Goal: Task Accomplishment & Management: Manage account settings

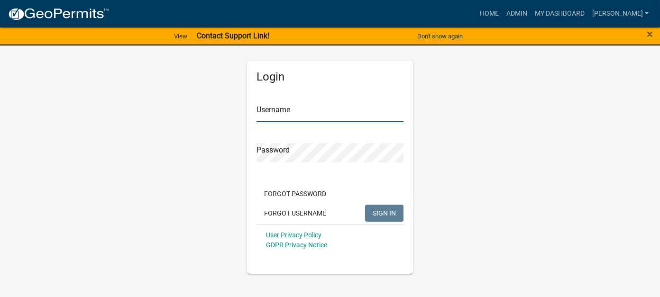
type input "[PERSON_NAME]"
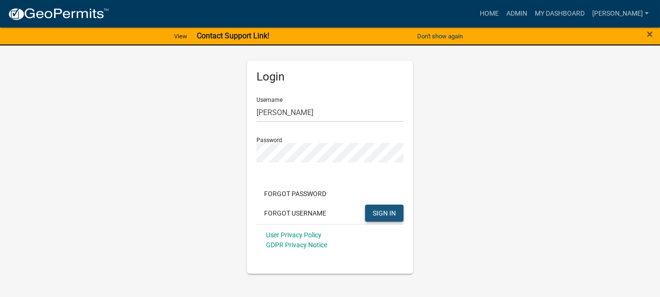
click at [380, 221] on button "SIGN IN" at bounding box center [384, 213] width 38 height 17
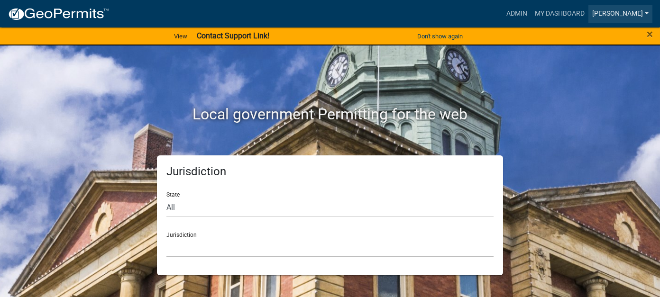
click at [636, 12] on link "[PERSON_NAME]" at bounding box center [621, 14] width 64 height 18
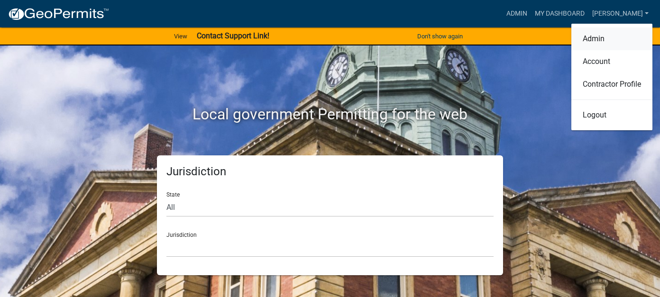
click at [605, 42] on link "Admin" at bounding box center [611, 39] width 81 height 23
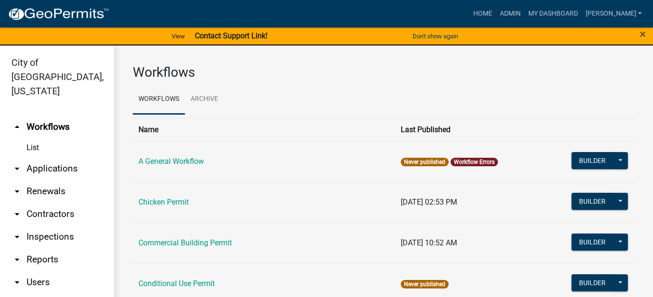
click at [46, 248] on link "arrow_drop_down Reports" at bounding box center [57, 259] width 114 height 23
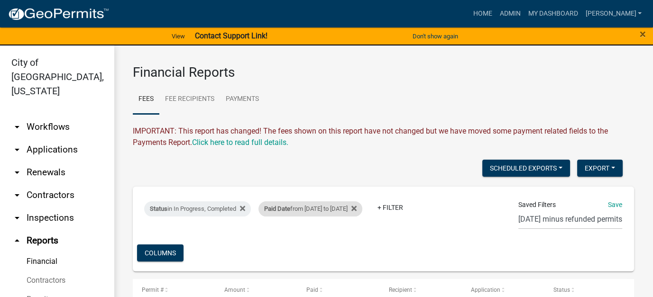
click at [304, 209] on div "Paid Date from [DATE] to [DATE]" at bounding box center [310, 209] width 104 height 15
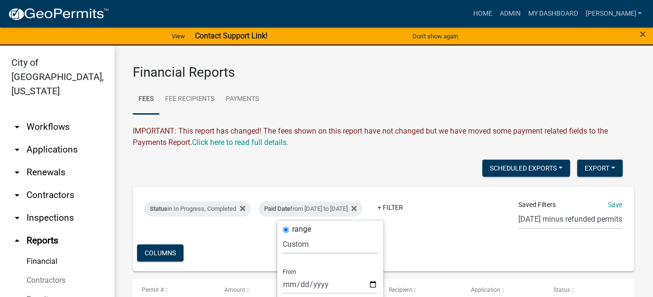
click at [298, 244] on select "[DATE] [DATE] Current Week Previous Week Current Month Last Month Current Calen…" at bounding box center [330, 243] width 95 height 19
select select "previous_1_day"
click at [283, 234] on select "[DATE] [DATE] Current Week Previous Week Current Month Last Month Current Calen…" at bounding box center [330, 243] width 95 height 19
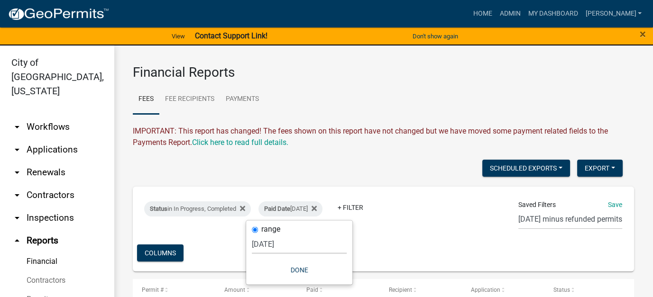
scroll to position [95, 0]
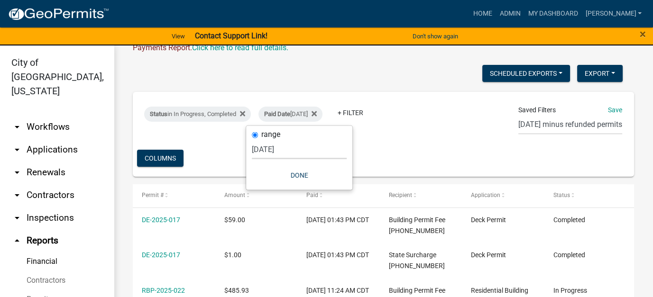
click at [206, 151] on div "Status in In Progress, Completed Paid Date [DATE] + Filter Saved Filters Save […" at bounding box center [383, 134] width 493 height 85
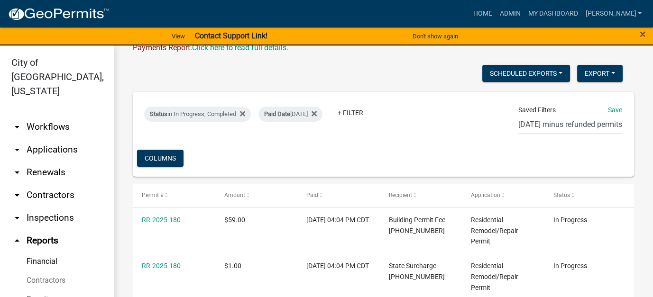
click at [349, 152] on div "Status in In Progress, Completed Paid Date [DATE] + Filter Saved Filters Save […" at bounding box center [383, 134] width 493 height 85
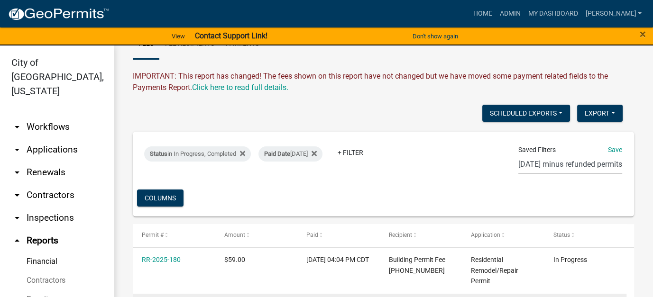
scroll to position [0, 0]
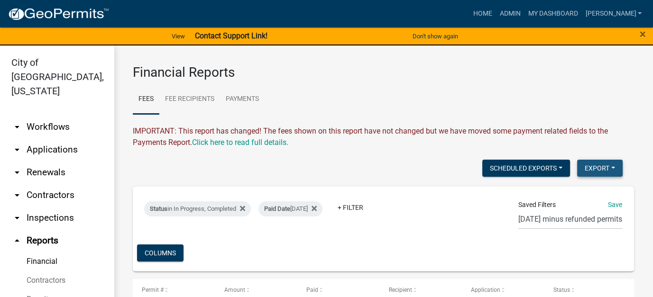
click at [589, 166] on button "Export" at bounding box center [600, 168] width 46 height 17
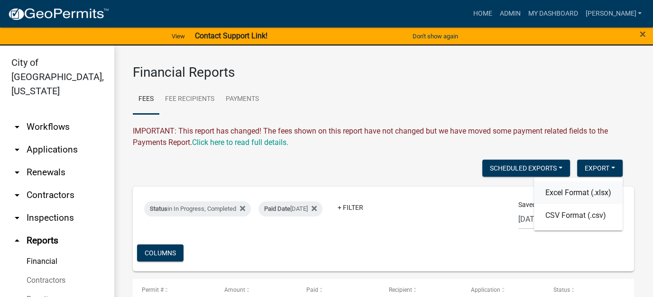
click at [574, 198] on button "Excel Format (.xlsx)" at bounding box center [578, 192] width 89 height 23
click at [47, 116] on link "arrow_drop_down Workflows" at bounding box center [57, 127] width 114 height 23
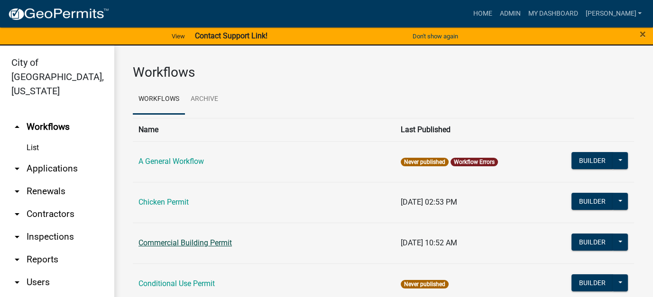
click at [181, 242] on link "Commercial Building Permit" at bounding box center [184, 243] width 93 height 9
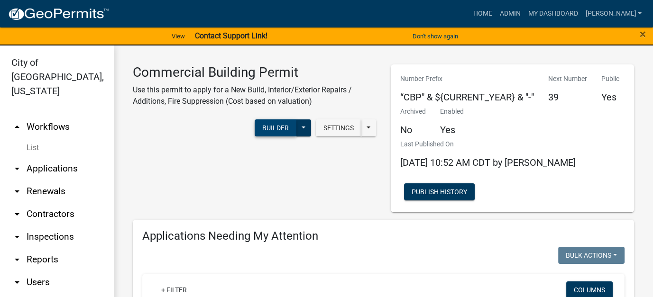
click at [272, 127] on button "Builder" at bounding box center [276, 128] width 42 height 17
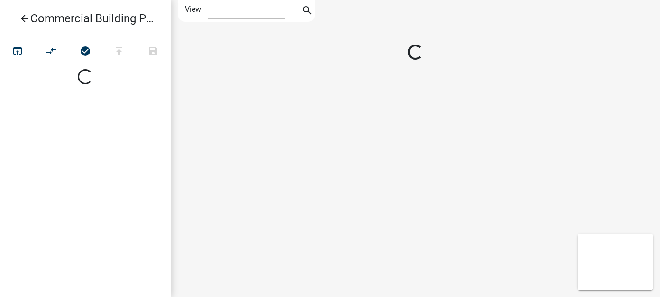
select select "1"
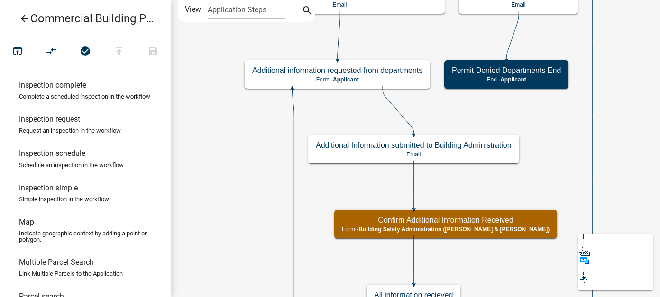
scroll to position [394, 0]
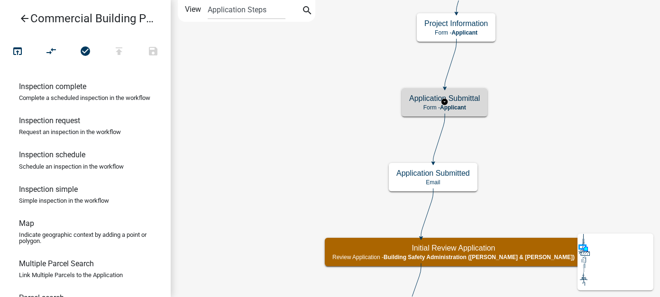
click at [468, 97] on h5 "Application Submittal" at bounding box center [444, 98] width 71 height 9
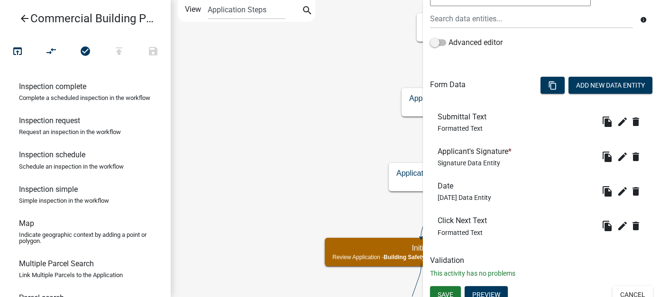
scroll to position [220, 0]
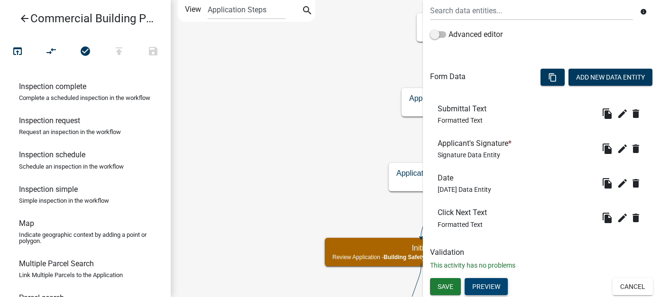
click at [494, 286] on button "Preview" at bounding box center [486, 286] width 43 height 17
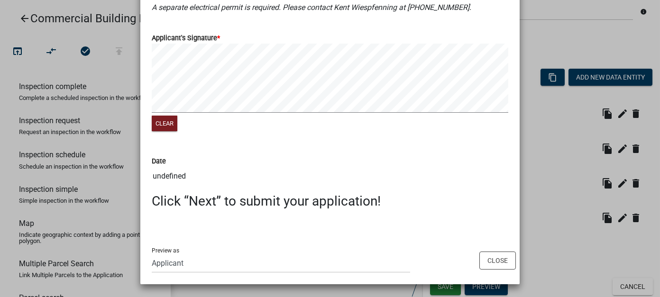
scroll to position [0, 0]
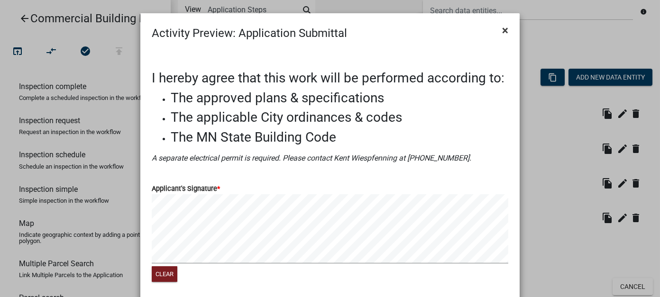
click at [502, 30] on span "×" at bounding box center [505, 30] width 6 height 13
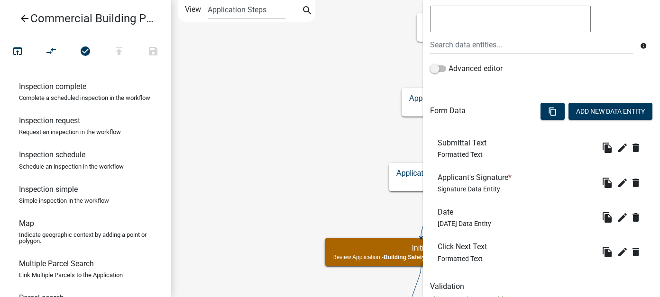
scroll to position [172, 0]
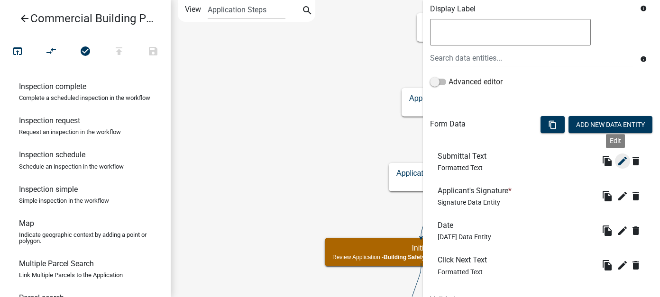
click at [617, 160] on icon "edit" at bounding box center [622, 161] width 11 height 11
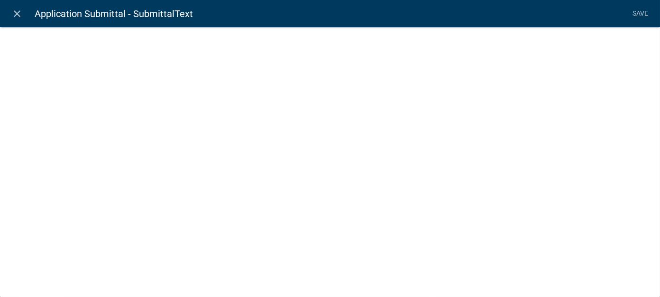
select select "rich-text"
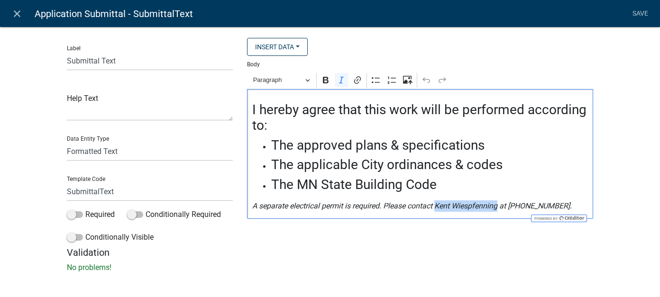
drag, startPoint x: 435, startPoint y: 204, endPoint x: 497, endPoint y: 207, distance: 61.2
click at [497, 207] on icon "A separate electrical permit is required. Please contact Kent Wiespfenning at […" at bounding box center [412, 206] width 320 height 9
click at [561, 203] on p "A separate electrical permit is required. Please contact [PERSON_NAME] at [PHON…" at bounding box center [420, 206] width 336 height 11
click at [646, 12] on link "Save" at bounding box center [641, 14] width 24 height 18
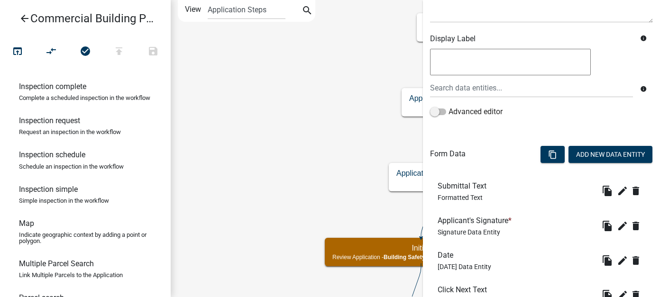
scroll to position [220, 0]
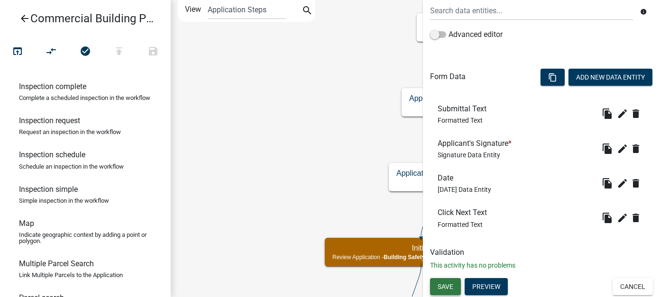
click at [446, 287] on span "Save" at bounding box center [446, 287] width 16 height 8
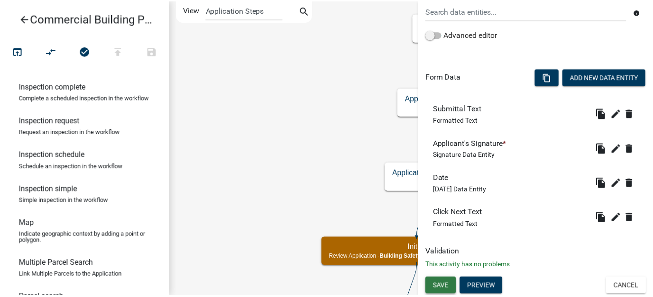
scroll to position [0, 0]
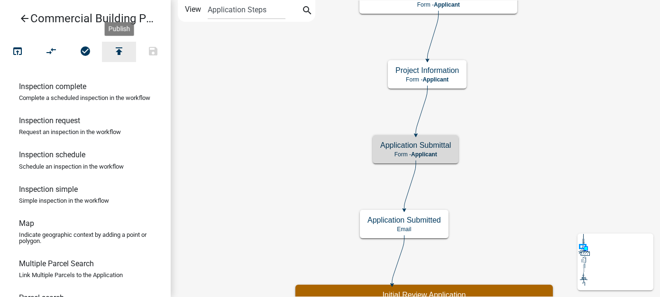
click at [124, 55] on icon "publish" at bounding box center [118, 52] width 11 height 13
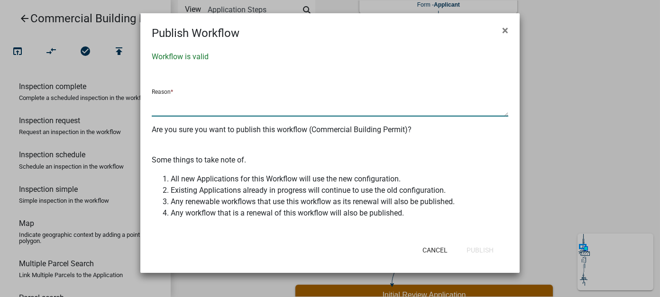
click at [205, 104] on textarea at bounding box center [330, 106] width 357 height 22
click at [201, 101] on textarea "Updated State Inspector Name" at bounding box center [330, 106] width 357 height 22
type textarea "Updated State Electrical Inspector Name"
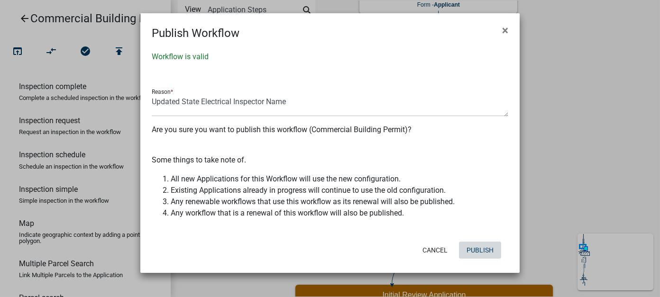
click at [487, 244] on button "Publish" at bounding box center [480, 250] width 42 height 17
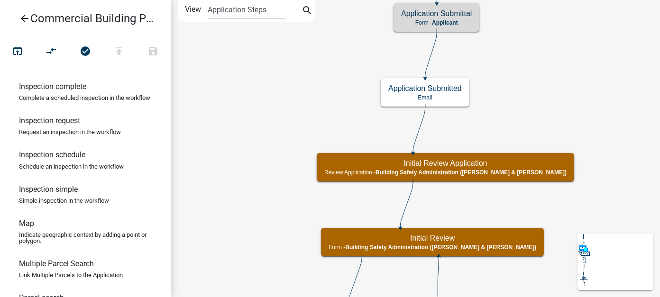
click at [24, 18] on icon "arrow_back" at bounding box center [24, 19] width 11 height 13
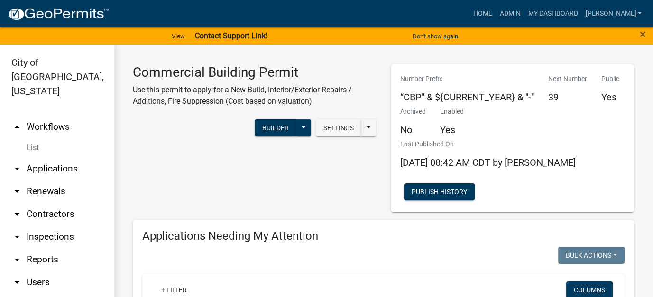
click at [42, 157] on link "arrow_drop_down Applications" at bounding box center [57, 168] width 114 height 23
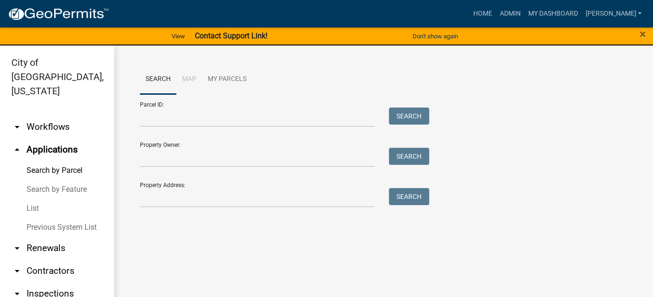
click at [35, 116] on link "arrow_drop_down Workflows" at bounding box center [57, 127] width 114 height 23
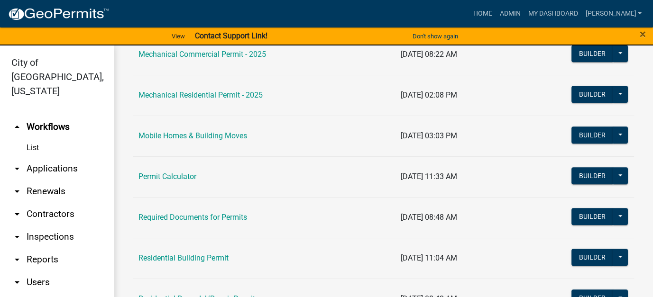
scroll to position [617, 0]
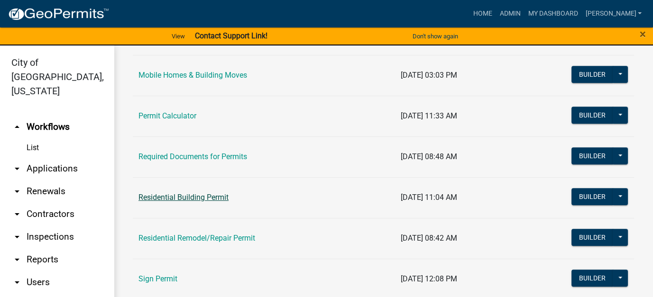
click at [173, 195] on link "Residential Building Permit" at bounding box center [183, 197] width 90 height 9
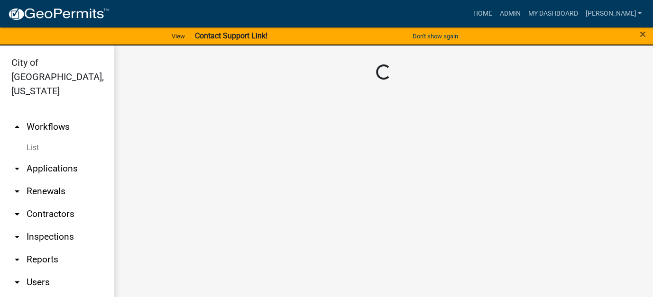
click at [173, 195] on main "Loading..." at bounding box center [383, 177] width 539 height 263
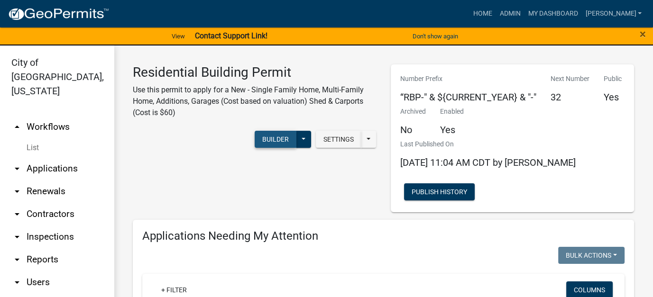
click at [267, 139] on button "Builder" at bounding box center [276, 139] width 42 height 17
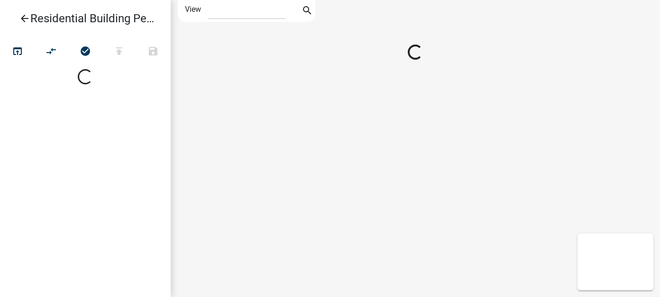
select select "1"
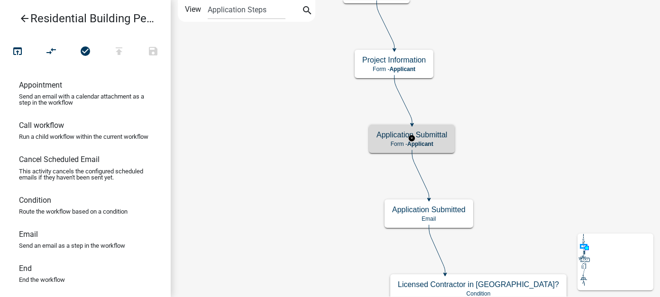
click at [390, 136] on h5 "Application Submittal" at bounding box center [412, 134] width 71 height 9
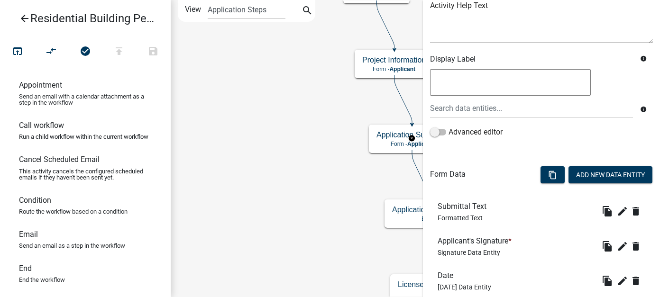
scroll to position [142, 0]
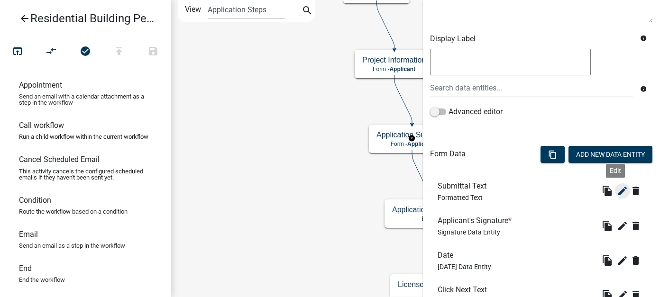
click at [617, 193] on icon "edit" at bounding box center [622, 190] width 11 height 11
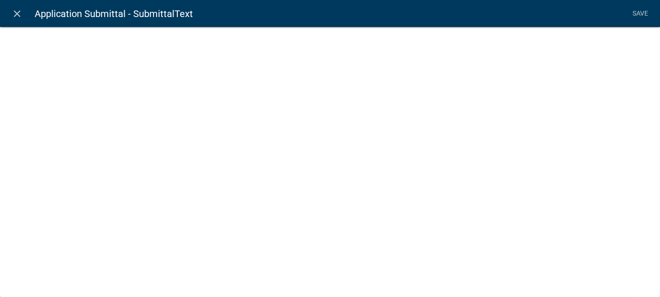
select select "rich-text"
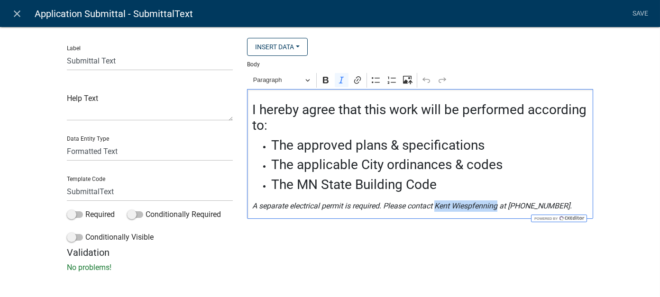
drag, startPoint x: 434, startPoint y: 205, endPoint x: 496, endPoint y: 203, distance: 61.2
click at [496, 203] on icon "A separate electrical permit is required. Please contact Kent Wiespfenning at […" at bounding box center [412, 206] width 320 height 9
click at [644, 11] on link "Save" at bounding box center [641, 14] width 24 height 18
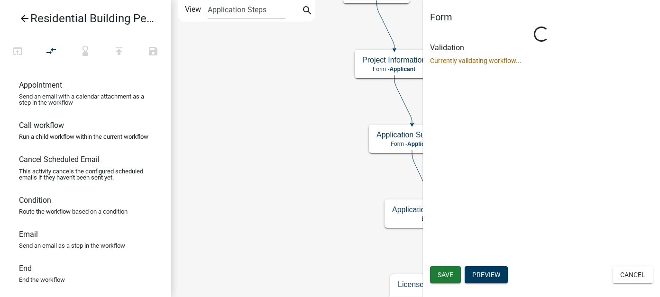
scroll to position [0, 0]
click at [443, 275] on span "Save" at bounding box center [446, 275] width 16 height 8
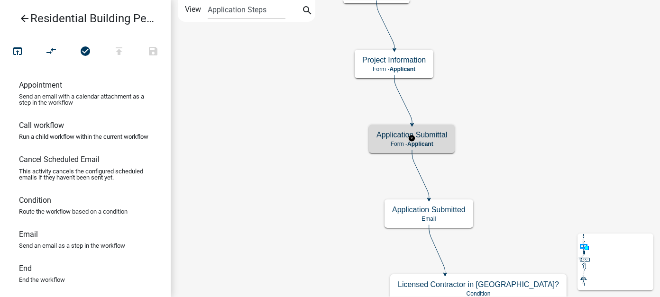
click at [424, 131] on h5 "Application Submittal" at bounding box center [412, 134] width 71 height 9
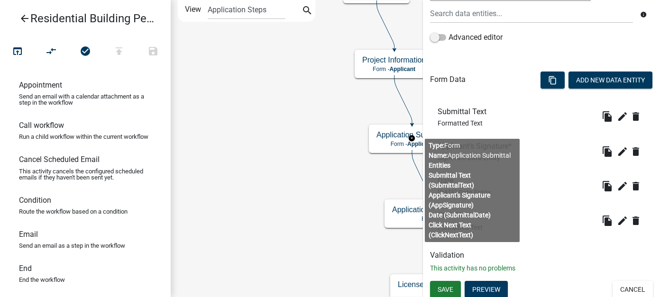
scroll to position [220, 0]
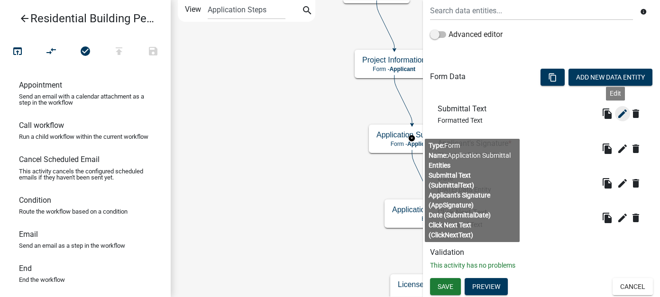
click at [620, 115] on icon "edit" at bounding box center [622, 113] width 11 height 11
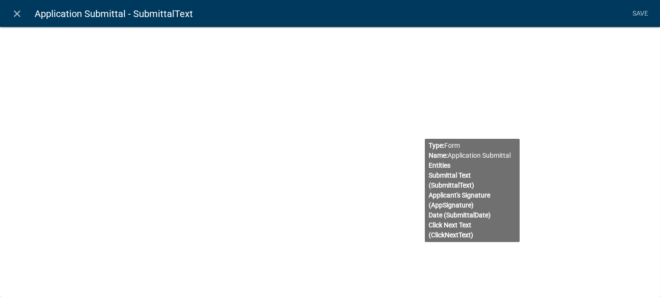
select select "rich-text"
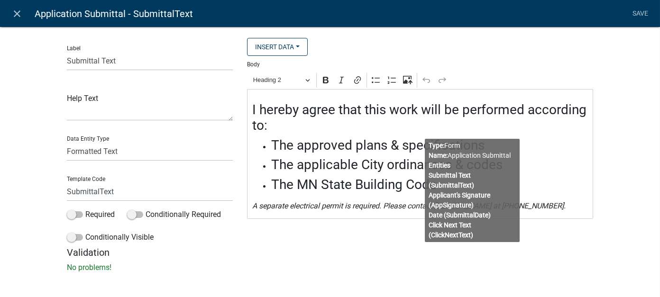
click at [559, 241] on div "Insert Data Acres Address of Subject Property Fee Recipients Is the Applicant t…" at bounding box center [420, 142] width 360 height 209
click at [373, 237] on div "Insert Data Acres Address of Subject Property Fee Recipients Is the Applicant t…" at bounding box center [420, 142] width 360 height 209
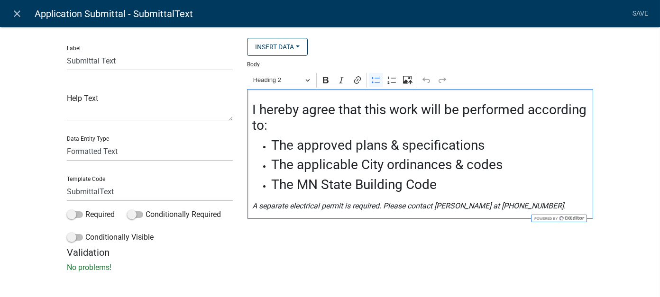
click at [453, 158] on body "Internet Explorer does NOT work with GeoPermits. Get a new browser for more sec…" at bounding box center [330, 148] width 660 height 297
click at [633, 9] on link "Save" at bounding box center [641, 14] width 24 height 18
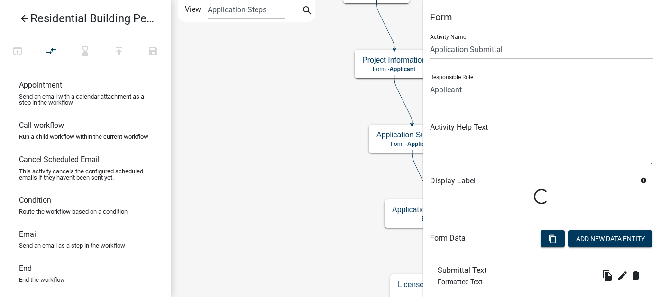
scroll to position [162, 0]
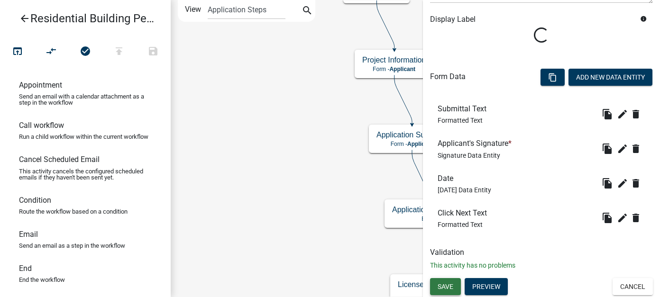
click at [442, 287] on span "Save" at bounding box center [446, 287] width 16 height 8
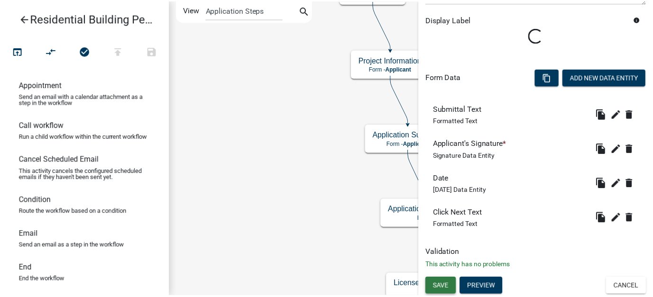
scroll to position [0, 0]
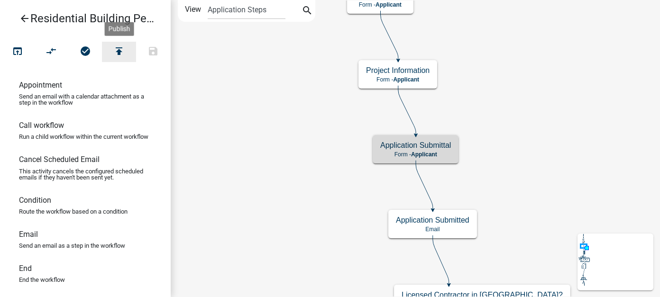
click at [115, 48] on icon "publish" at bounding box center [118, 52] width 11 height 13
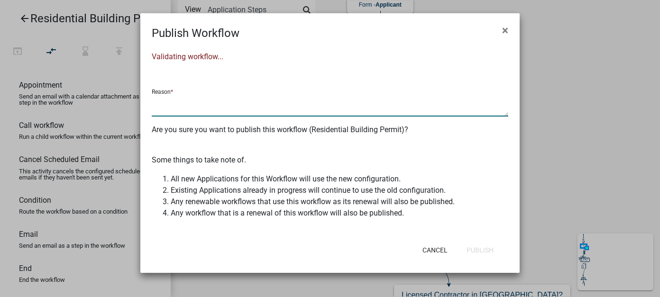
click at [193, 107] on textarea at bounding box center [330, 106] width 357 height 22
click at [188, 106] on textarea "Updat" at bounding box center [330, 106] width 357 height 22
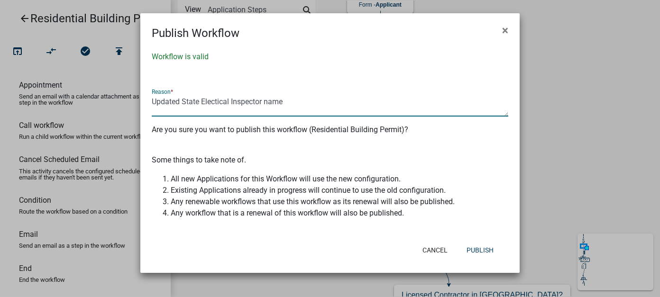
click at [218, 101] on textarea "Updated State Electical Inspector name" at bounding box center [330, 106] width 357 height 22
click at [307, 102] on textarea "Updated State Electrical Inspector name" at bounding box center [330, 106] width 357 height 22
type textarea "Updated State Electrical Inspector name"
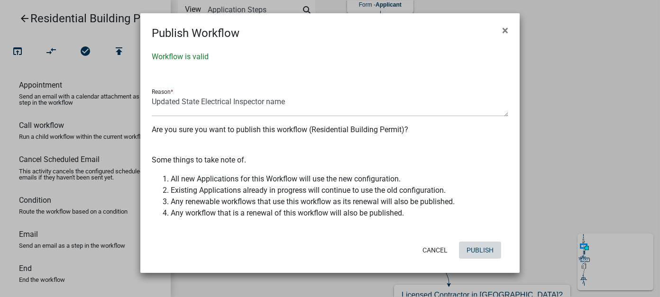
click at [469, 248] on button "Publish" at bounding box center [480, 250] width 42 height 17
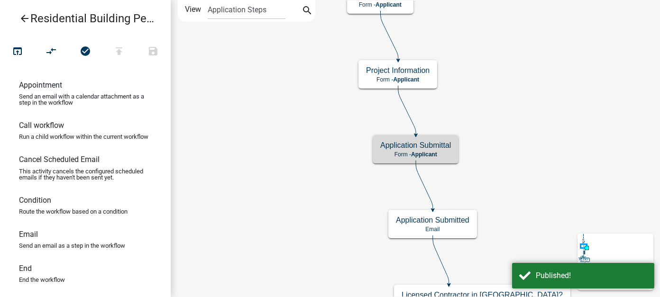
click at [24, 17] on icon "arrow_back" at bounding box center [24, 19] width 11 height 13
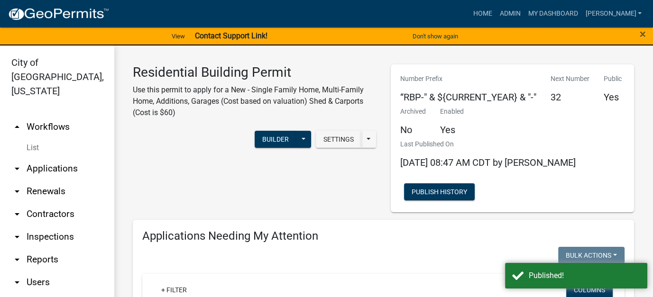
scroll to position [20, 0]
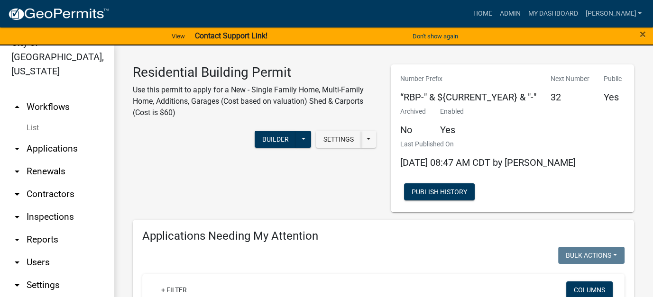
click at [36, 119] on link "List" at bounding box center [57, 128] width 114 height 19
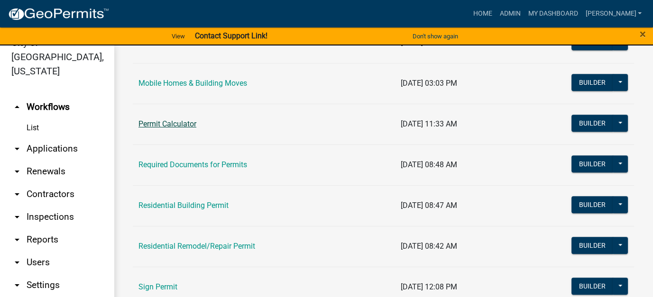
scroll to position [617, 0]
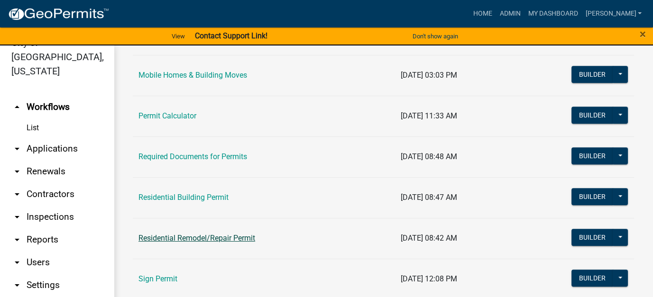
click at [177, 239] on link "Residential Remodel/Repair Permit" at bounding box center [196, 238] width 117 height 9
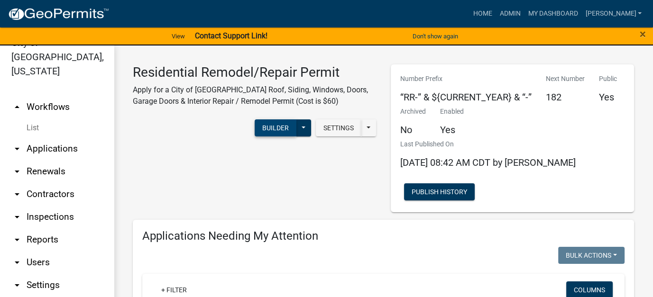
click at [273, 128] on button "Builder" at bounding box center [276, 128] width 42 height 17
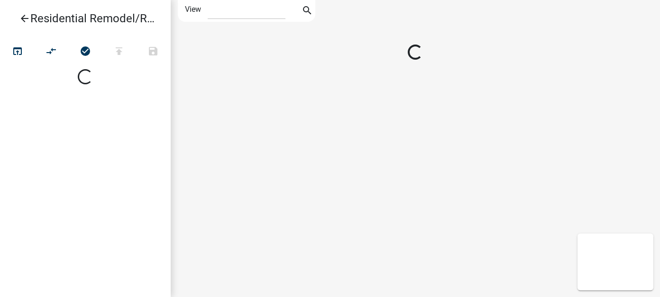
select select "1"
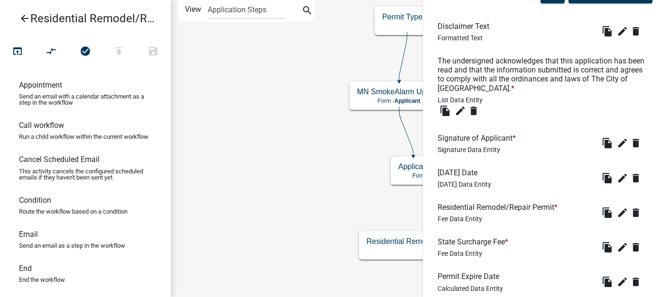
scroll to position [366, 0]
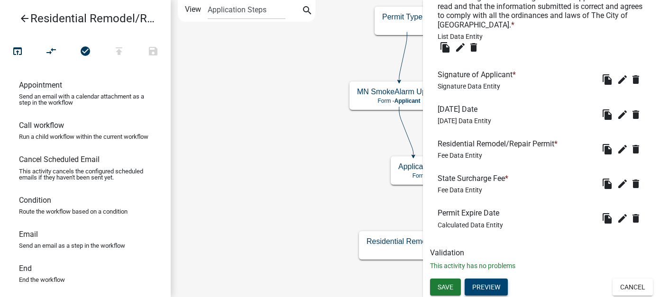
click at [482, 287] on button "Preview" at bounding box center [486, 287] width 43 height 17
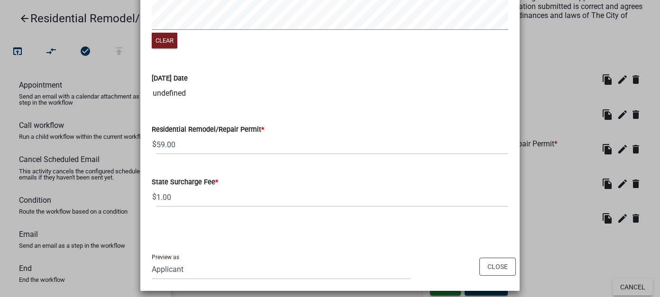
scroll to position [348, 0]
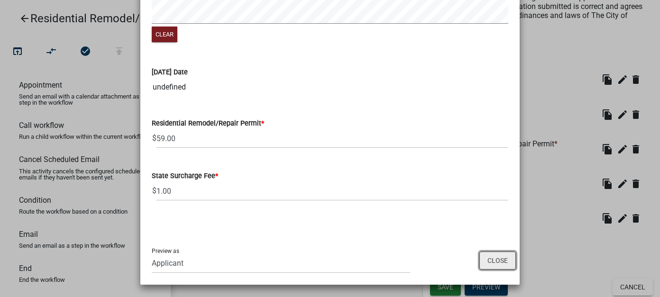
click at [496, 259] on button "Close" at bounding box center [497, 261] width 37 height 18
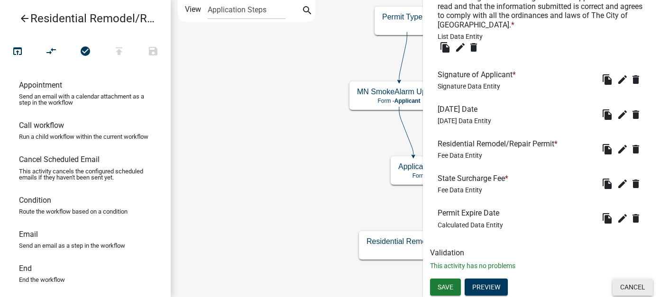
click at [622, 288] on button "Cancel" at bounding box center [633, 287] width 40 height 17
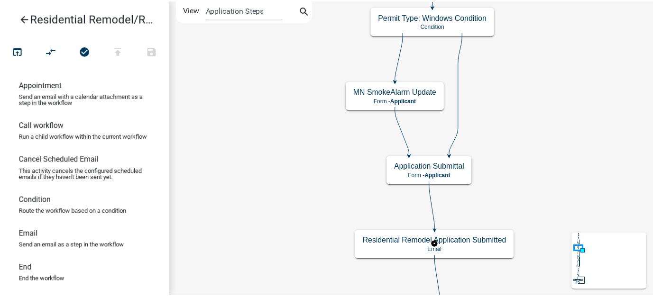
scroll to position [0, 0]
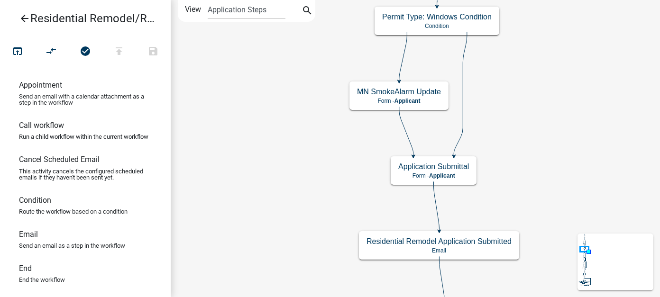
click at [29, 15] on icon "arrow_back" at bounding box center [24, 19] width 11 height 13
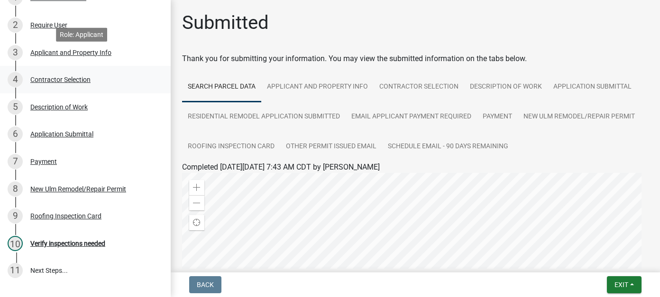
scroll to position [190, 0]
